Goal: Task Accomplishment & Management: Manage account settings

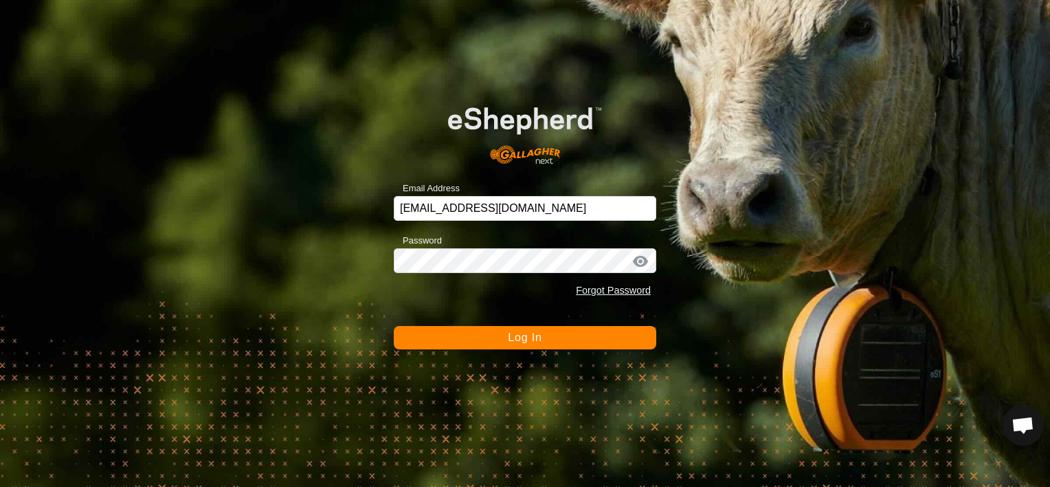
scroll to position [7483, 0]
click at [475, 332] on button "Log In" at bounding box center [525, 337] width 263 height 23
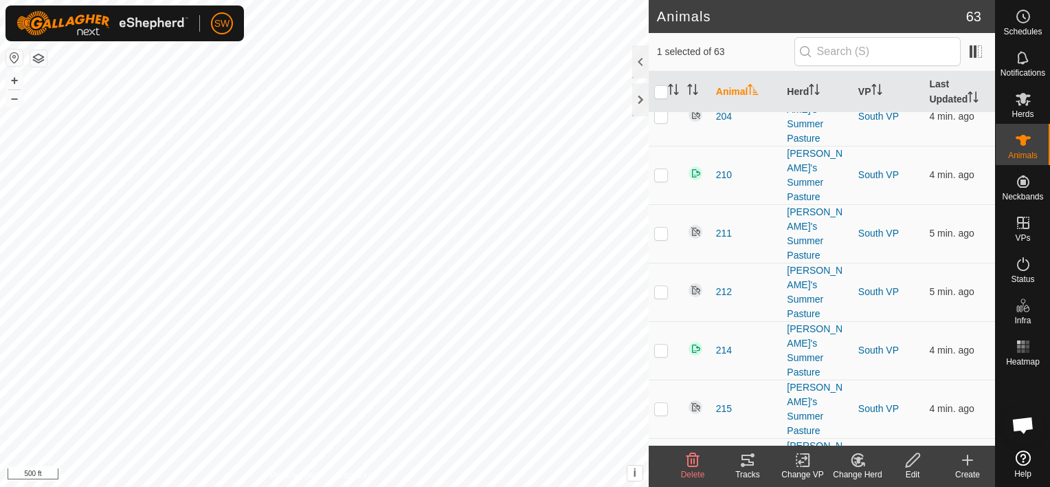
scroll to position [1077, 0]
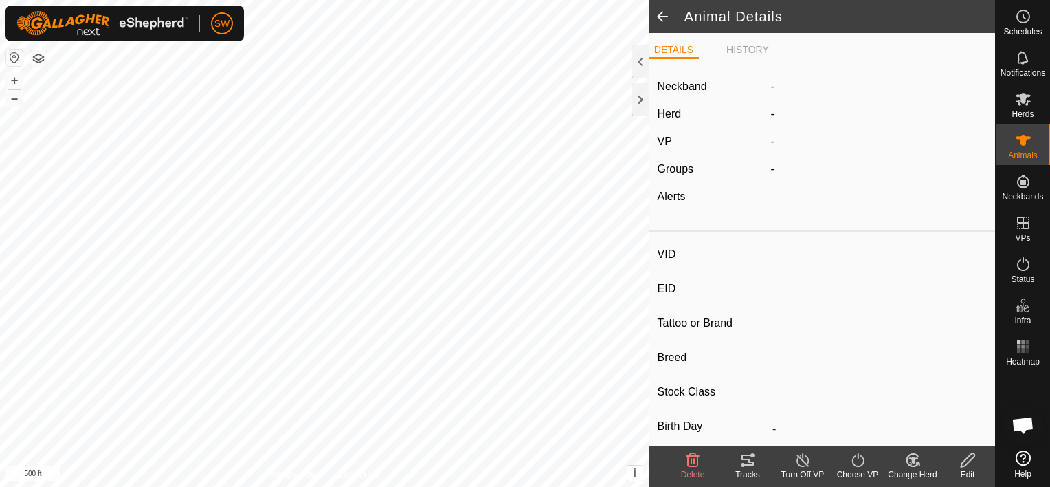
type input "229"
type input "-"
type input "Black Baldy"
type input "-"
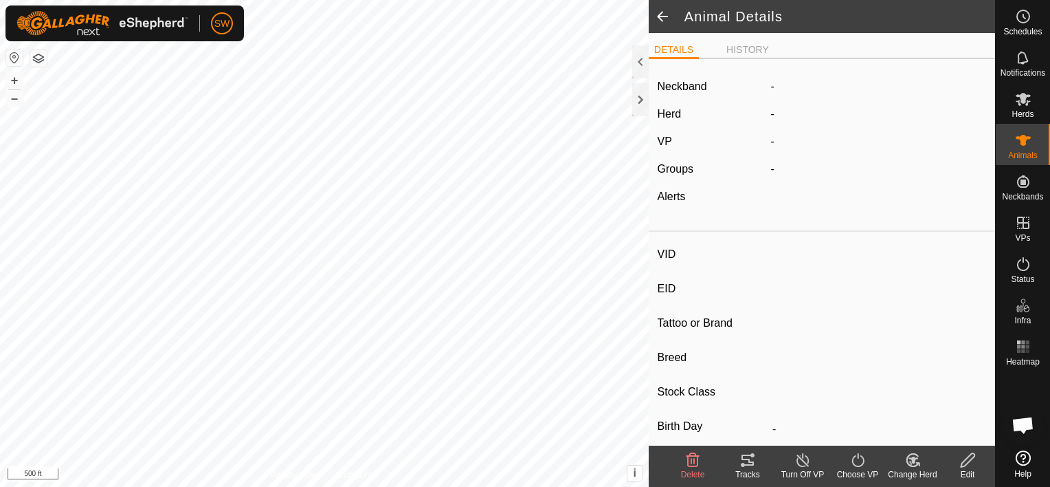
type input "0 kg"
type input "-"
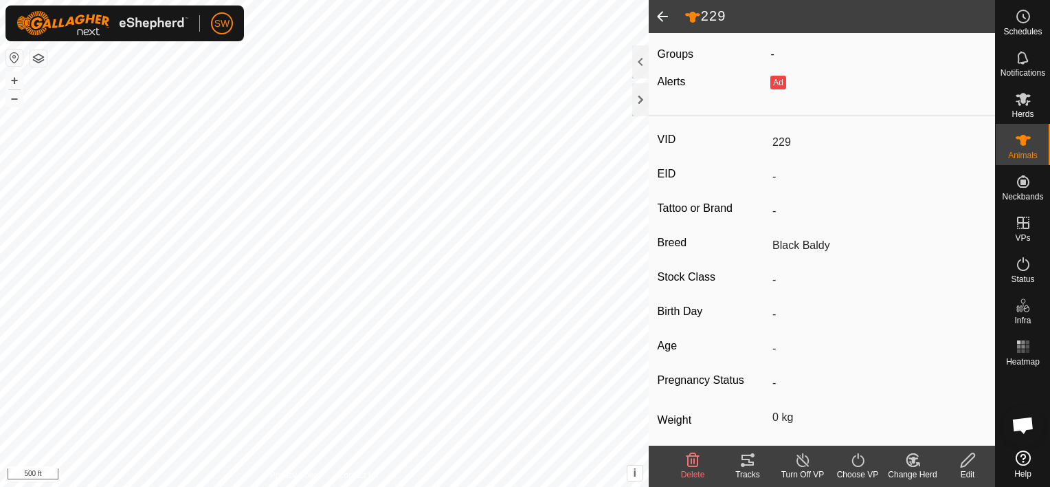
scroll to position [186, 0]
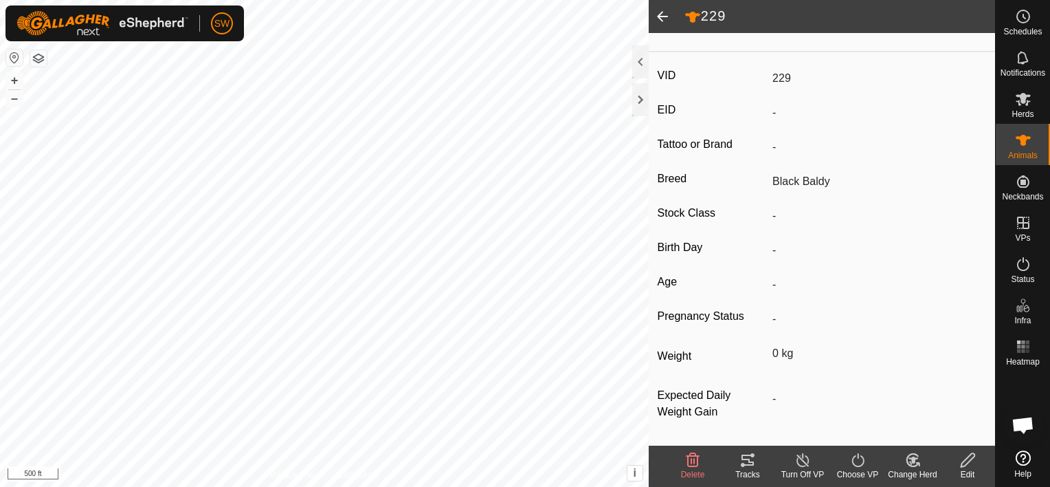
click at [762, 452] on tracks-svg-icon at bounding box center [747, 460] width 55 height 16
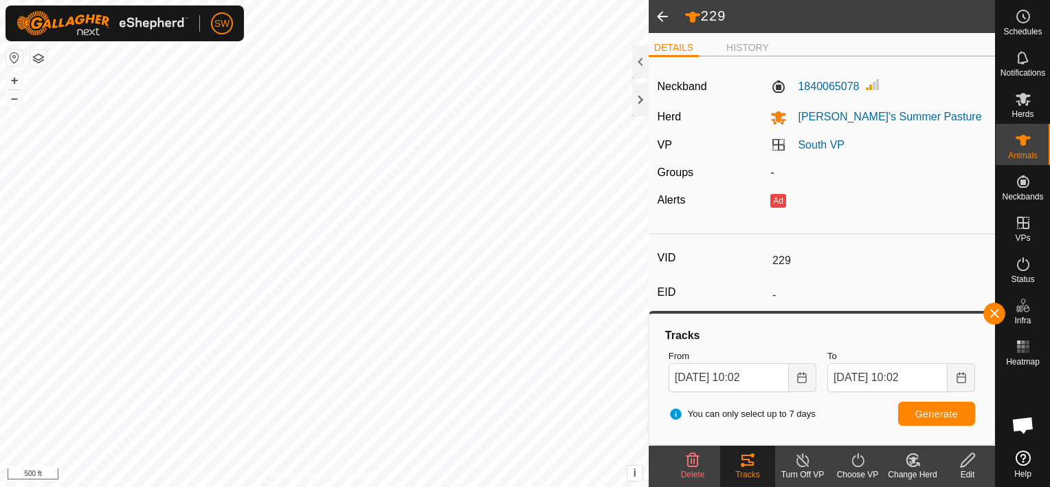
scroll to position [0, 0]
click at [819, 83] on label "1840065078" at bounding box center [815, 88] width 89 height 16
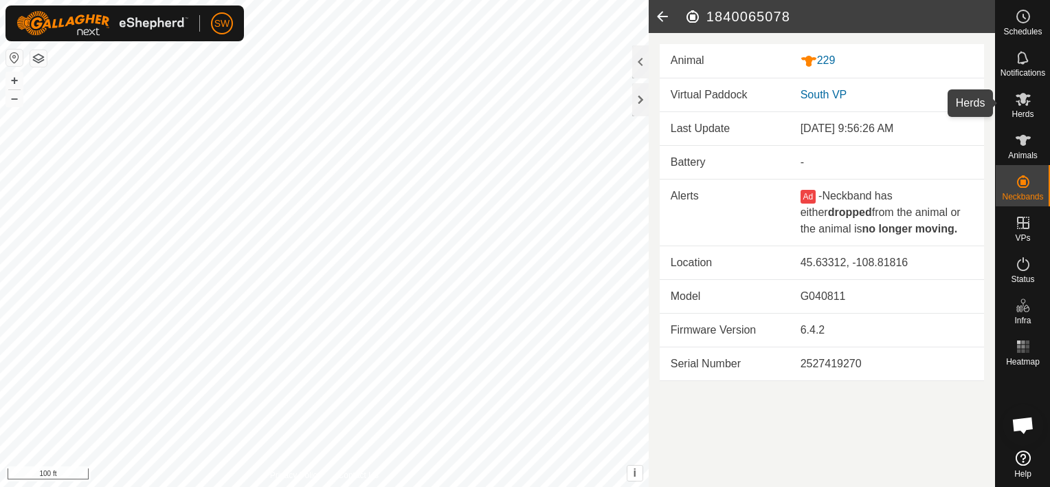
click at [1029, 105] on icon at bounding box center [1023, 99] width 16 height 16
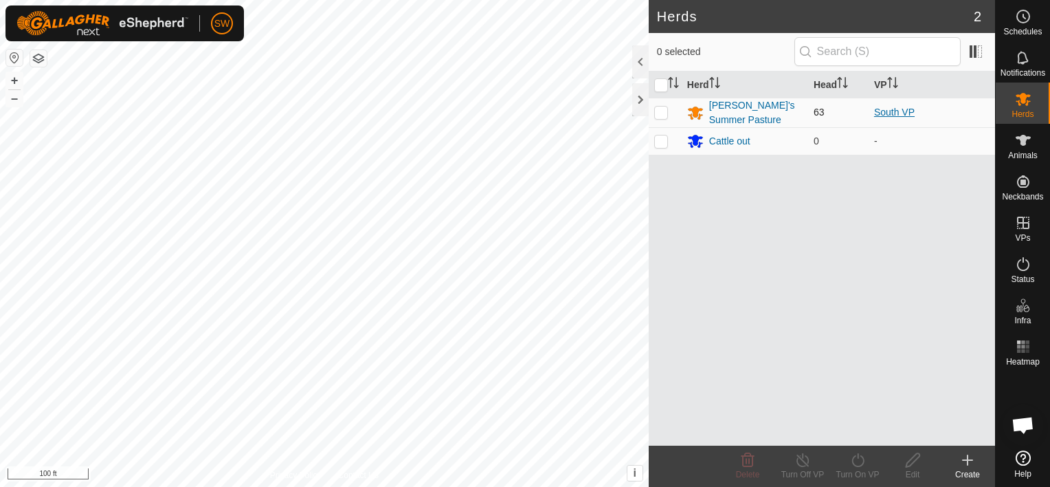
click at [904, 115] on link "South VP" at bounding box center [894, 112] width 41 height 11
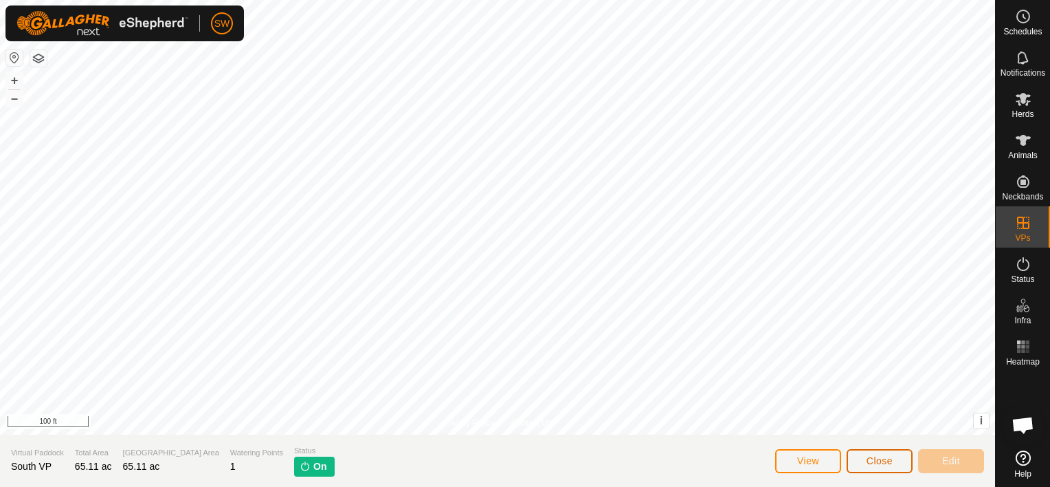
click at [878, 464] on span "Close" at bounding box center [880, 460] width 26 height 11
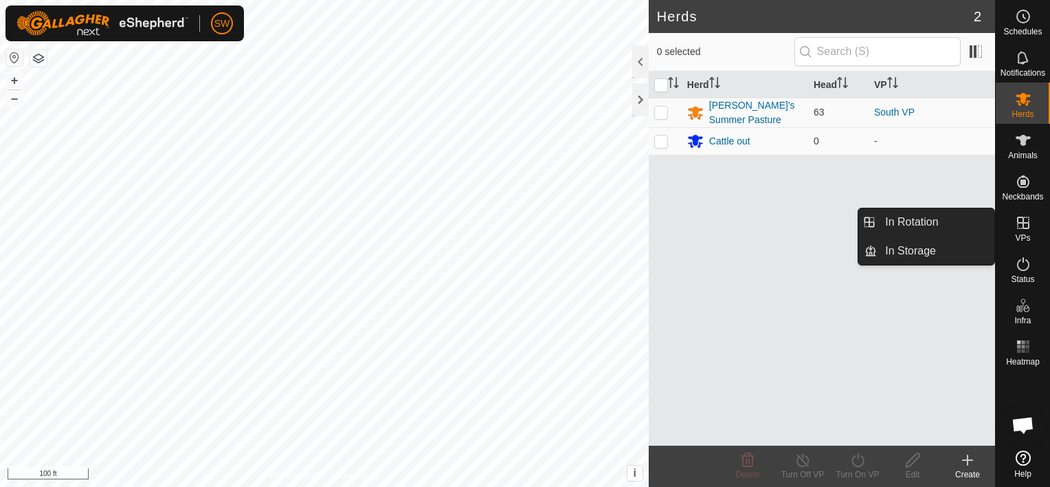
click at [1014, 220] on es-virtualpaddocks-svg-icon at bounding box center [1023, 223] width 25 height 22
click at [980, 212] on link "In Rotation" at bounding box center [936, 221] width 118 height 27
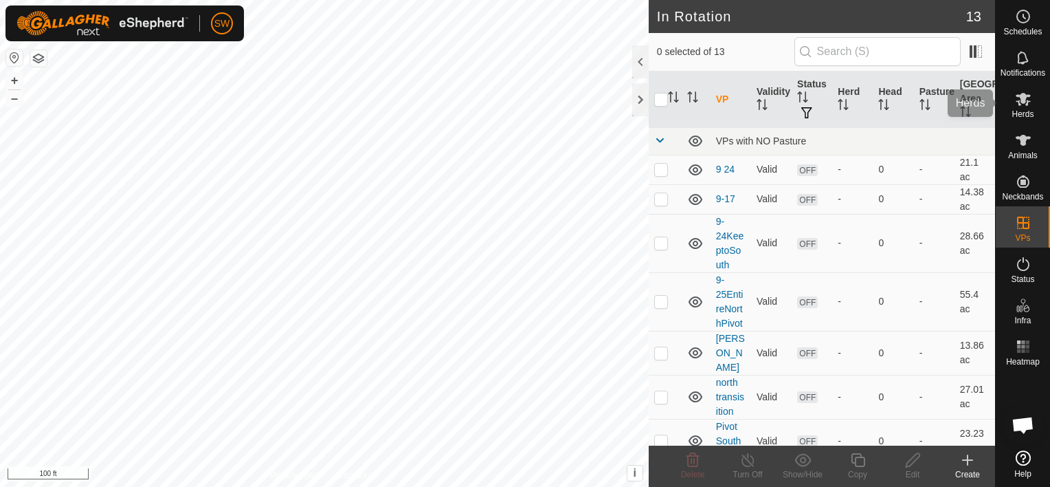
click at [1033, 118] on span "Herds" at bounding box center [1023, 114] width 22 height 8
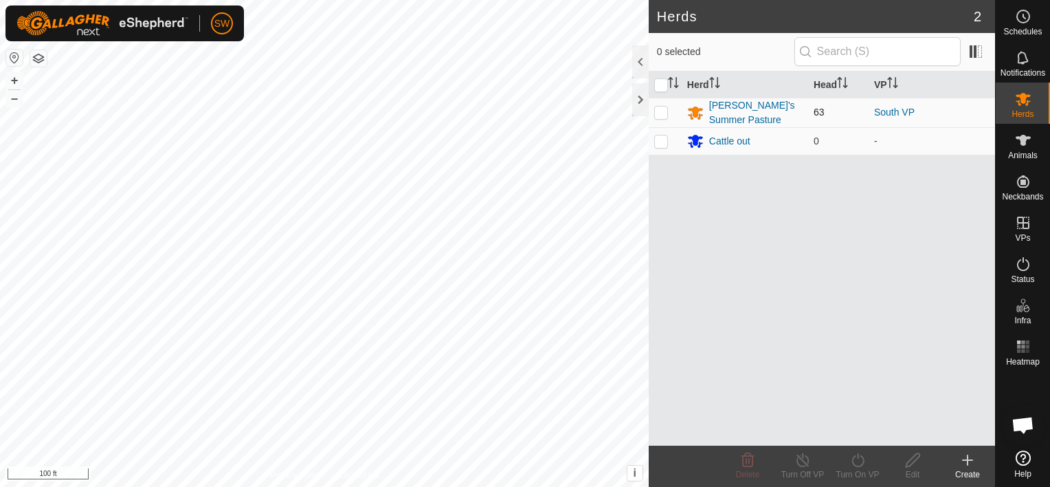
click at [662, 107] on p-checkbox at bounding box center [661, 112] width 14 height 11
checkbox input "true"
click at [802, 465] on icon at bounding box center [803, 460] width 17 height 16
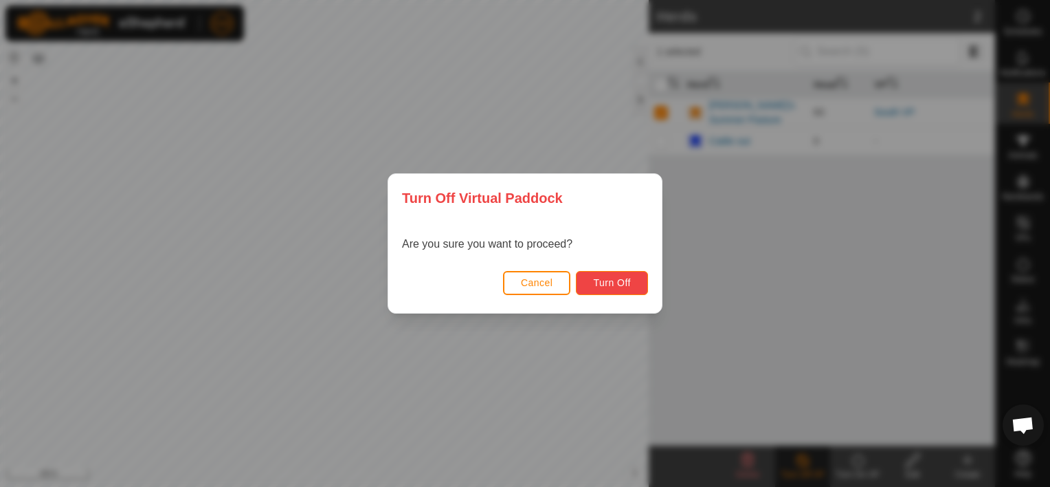
click at [627, 283] on span "Turn Off" at bounding box center [612, 282] width 38 height 11
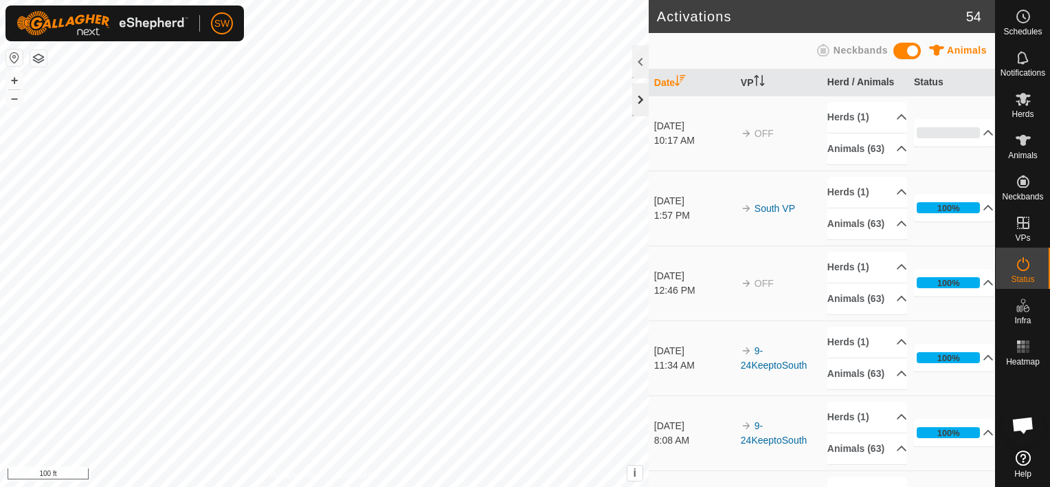
drag, startPoint x: 635, startPoint y: 52, endPoint x: 638, endPoint y: 91, distance: 39.3
click at [638, 91] on div at bounding box center [640, 83] width 16 height 76
click at [638, 91] on div at bounding box center [640, 99] width 16 height 33
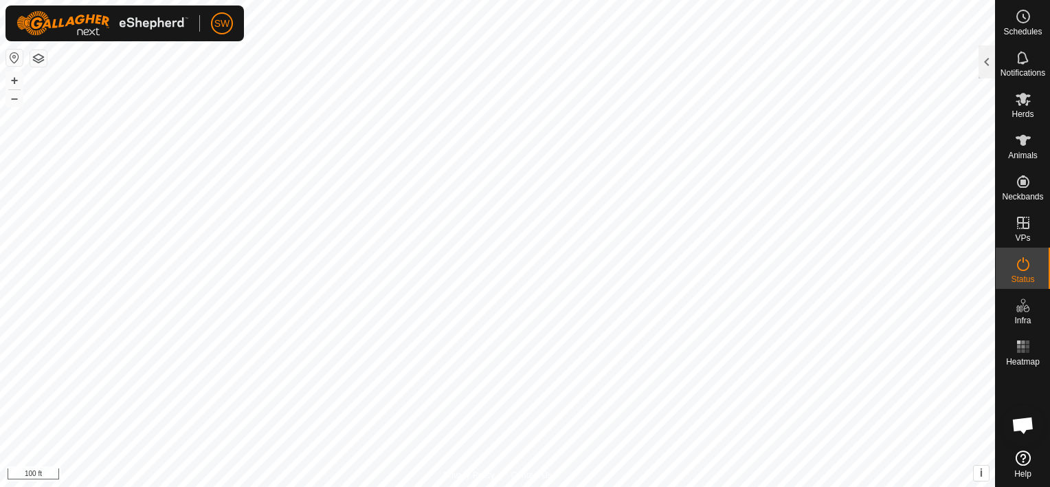
click at [731, 486] on html "SW Schedules Notifications Herds Animals Neckbands VPs Status Infra Heatmap Hel…" at bounding box center [525, 243] width 1050 height 487
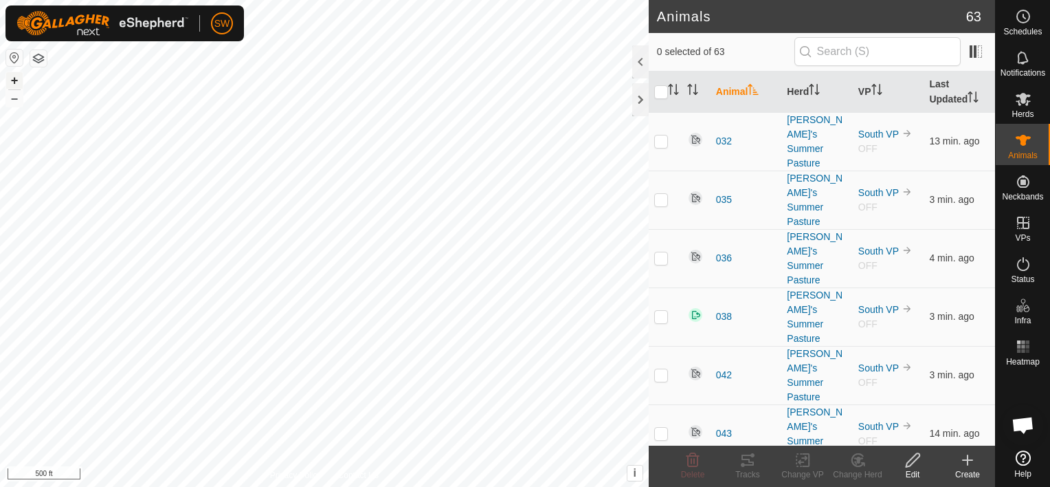
scroll to position [7483, 0]
